Goal: Unclear

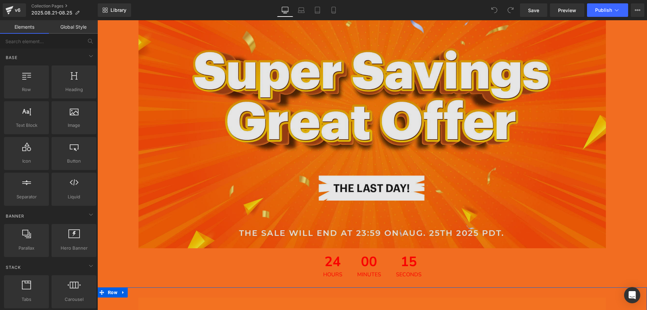
scroll to position [101, 0]
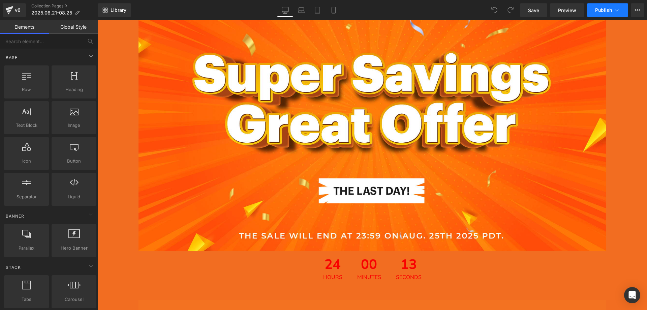
click at [599, 10] on span "Publish" at bounding box center [603, 9] width 17 height 5
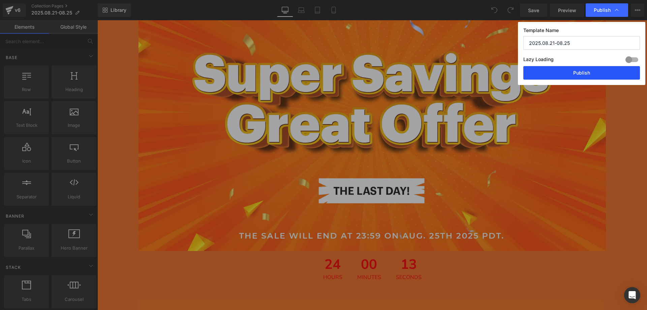
drag, startPoint x: 572, startPoint y: 72, endPoint x: 183, endPoint y: 20, distance: 392.2
click at [572, 72] on button "Publish" at bounding box center [581, 72] width 117 height 13
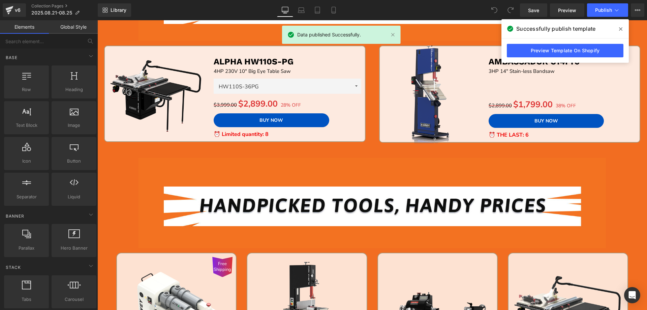
scroll to position [472, 0]
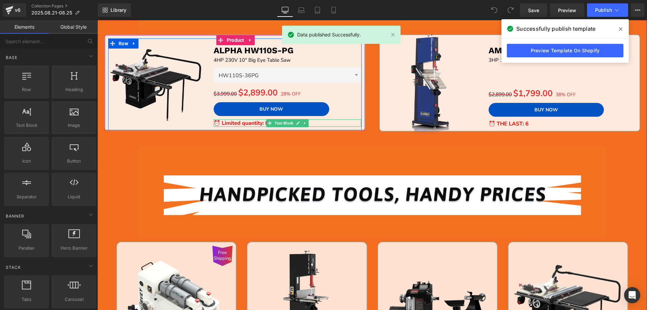
click at [238, 122] on strong "⏰ Limited quantity: 8" at bounding box center [241, 122] width 55 height 7
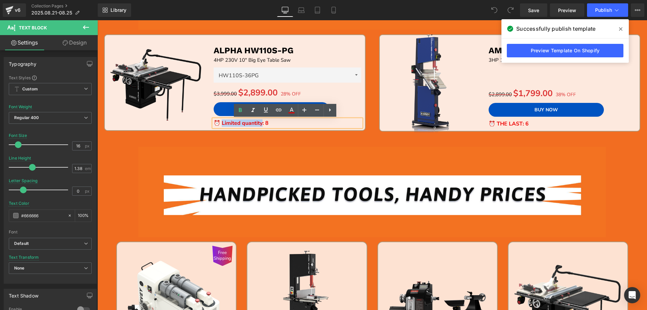
drag, startPoint x: 261, startPoint y: 124, endPoint x: 221, endPoint y: 121, distance: 40.2
click at [221, 121] on strong "⏰ Limited quantity: 8" at bounding box center [241, 122] width 55 height 7
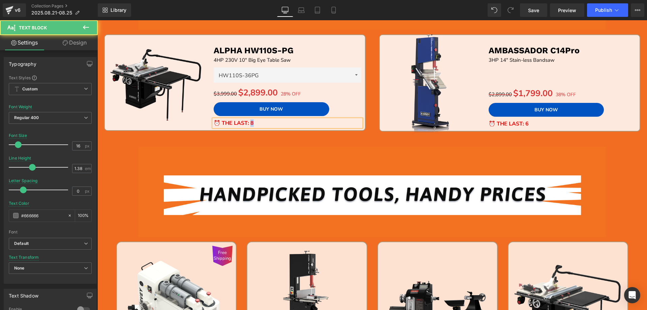
click at [249, 121] on strong "⏰ THE LAST: 8" at bounding box center [234, 122] width 40 height 7
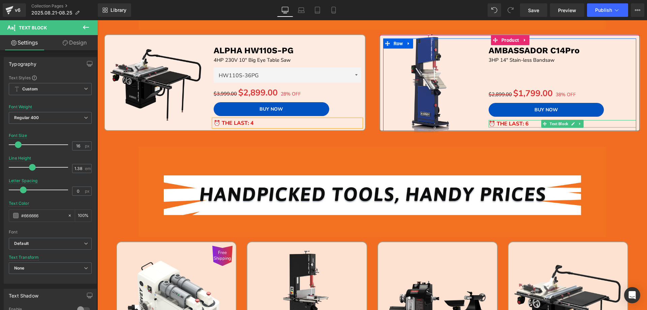
click at [509, 124] on strong "⏰ THE LAST: 6" at bounding box center [509, 123] width 40 height 7
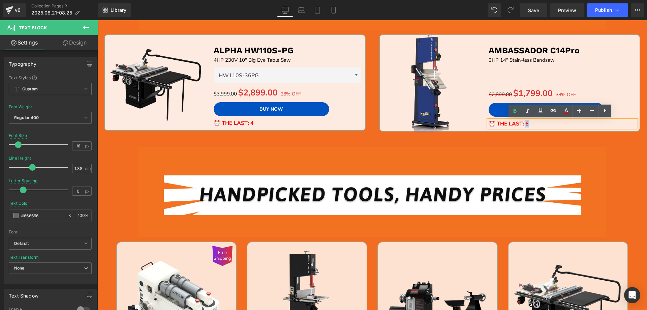
drag, startPoint x: 528, startPoint y: 124, endPoint x: 525, endPoint y: 121, distance: 4.1
click at [525, 121] on p "⏰ THE LAST: 6" at bounding box center [563, 123] width 148 height 7
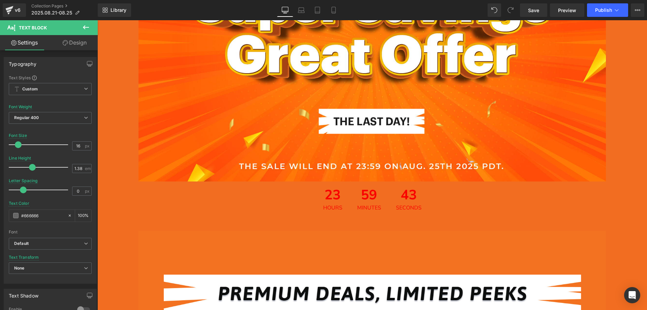
scroll to position [169, 0]
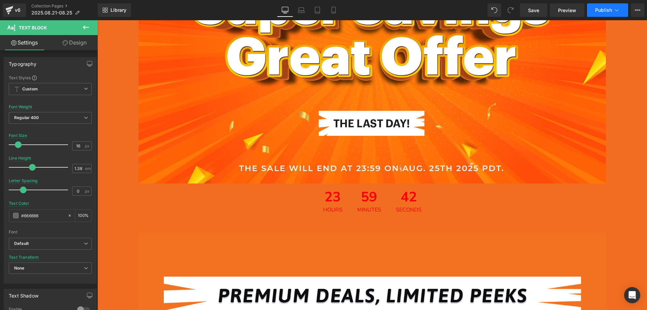
click at [602, 11] on span "Publish" at bounding box center [603, 9] width 17 height 5
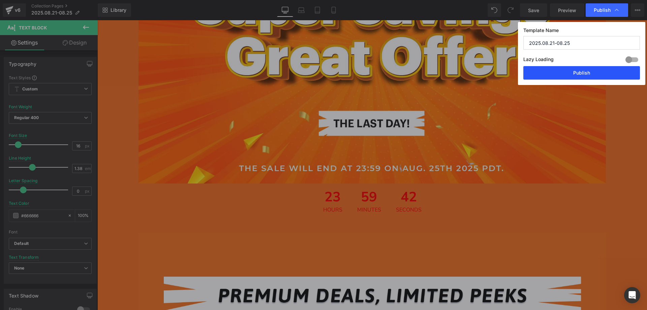
click at [574, 68] on button "Publish" at bounding box center [581, 72] width 117 height 13
